Goal: Task Accomplishment & Management: Manage account settings

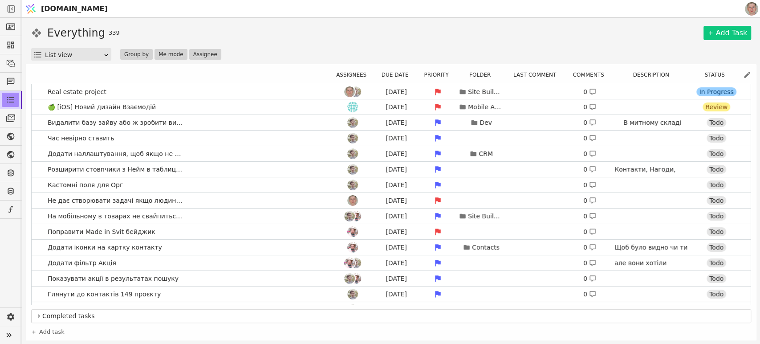
click at [35, 5] on img at bounding box center [30, 8] width 13 height 17
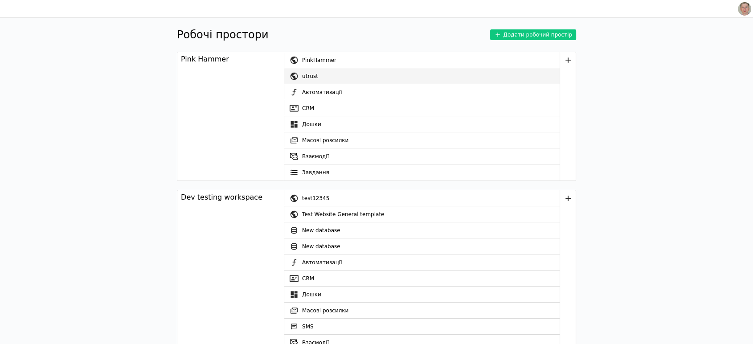
scroll to position [1822, 0]
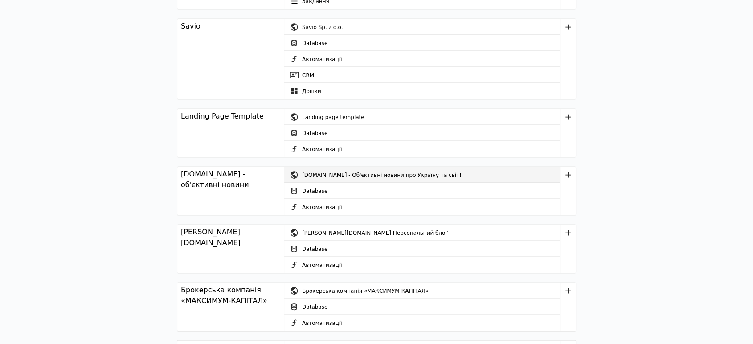
click at [343, 168] on div "[DOMAIN_NAME] - Об'єктивні новини про Україну та світ!" at bounding box center [430, 175] width 257 height 16
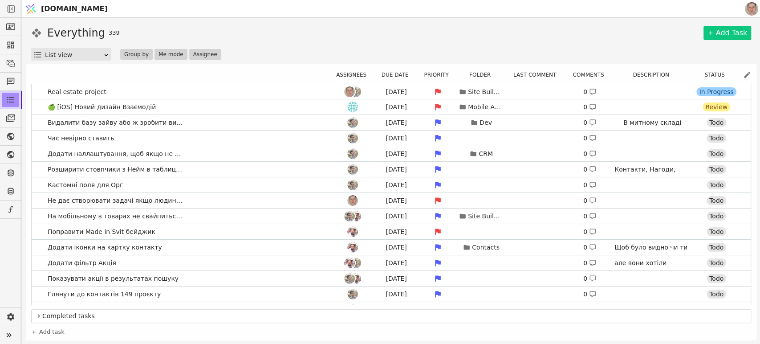
drag, startPoint x: 446, startPoint y: 25, endPoint x: 453, endPoint y: 28, distance: 6.6
click at [446, 26] on div "Everything 339 Add Task" at bounding box center [391, 33] width 720 height 16
